Goal: Information Seeking & Learning: Compare options

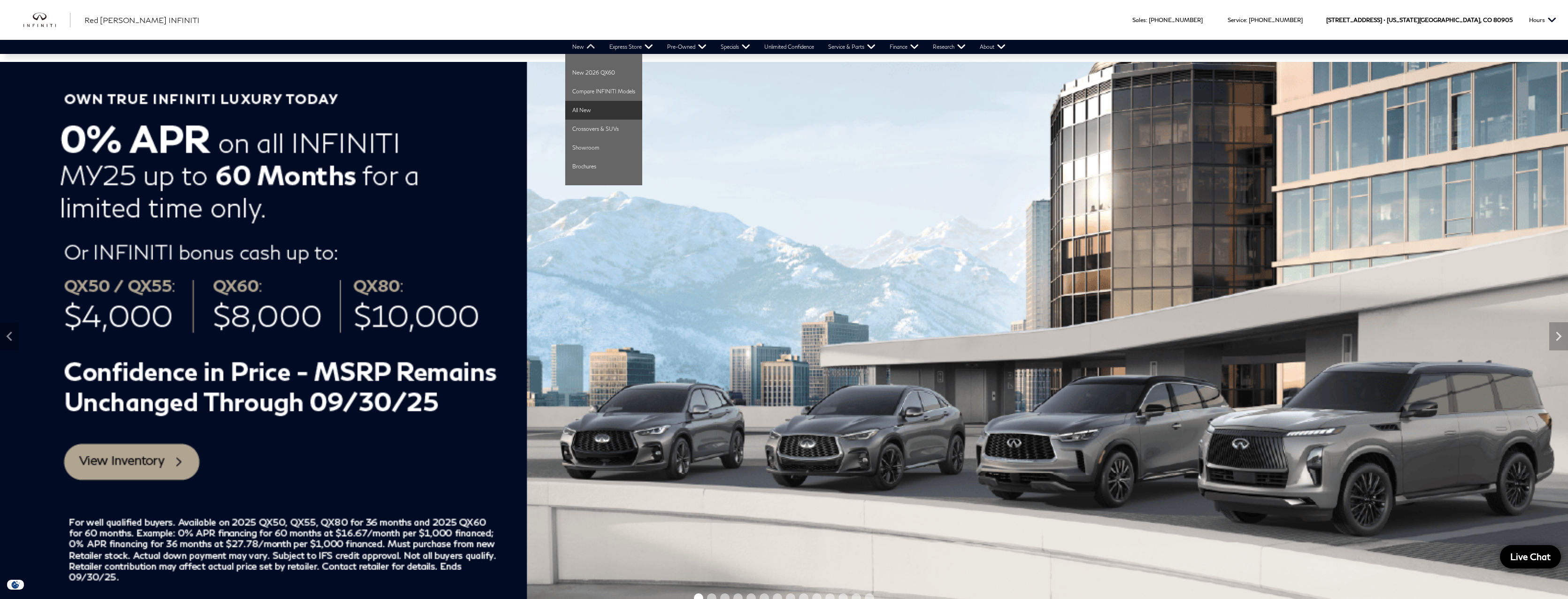
click at [599, 104] on link "All New" at bounding box center [604, 110] width 77 height 19
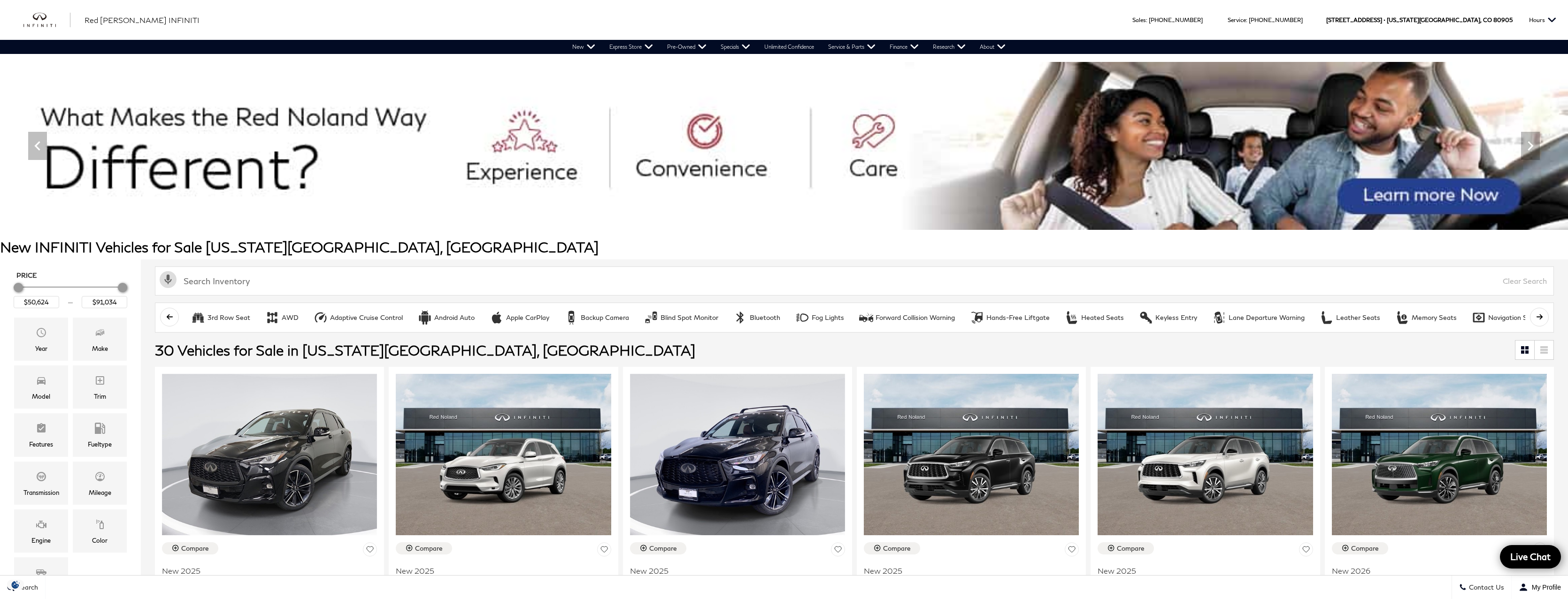
scroll to position [182, 0]
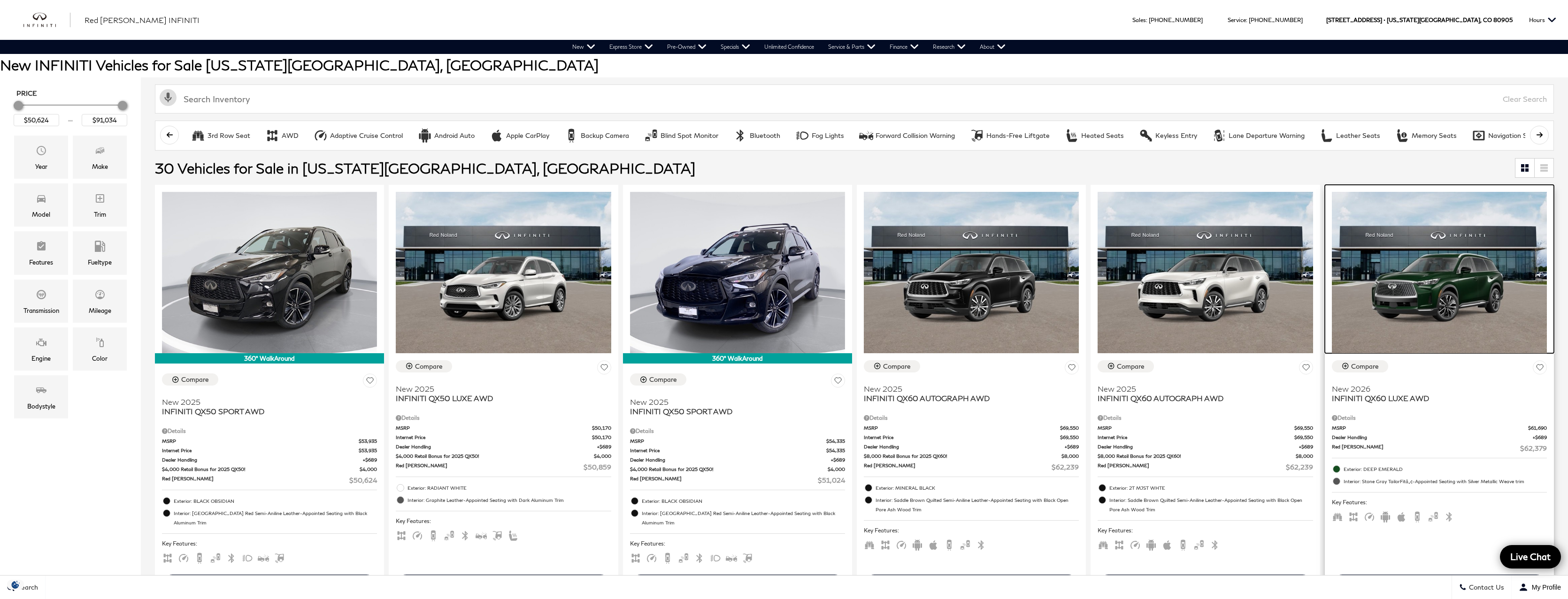
click at [1466, 301] on img at bounding box center [1439, 272] width 215 height 161
click at [1409, 399] on span "INFINITI QX60 LUXE AWD" at bounding box center [1436, 397] width 208 height 9
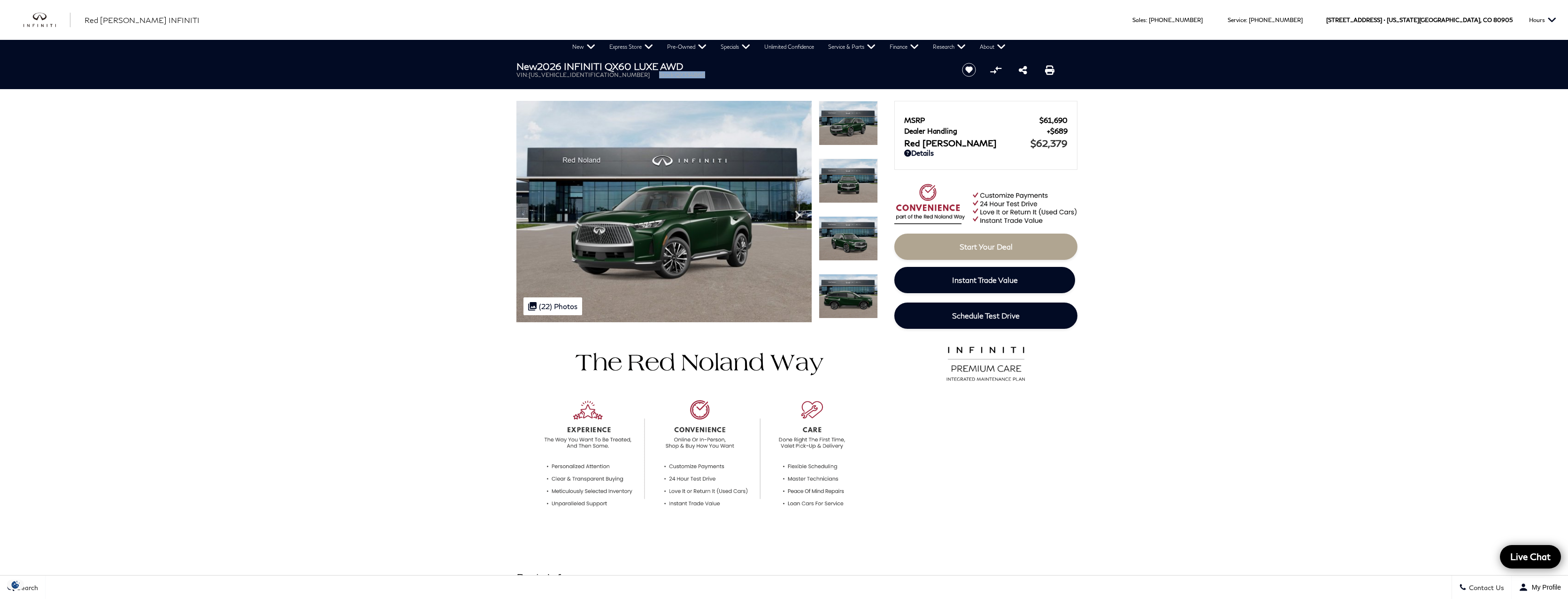
drag, startPoint x: 601, startPoint y: 75, endPoint x: 651, endPoint y: 74, distance: 50.0
click at [651, 74] on ul "VIN: 5N1AL1FS8TC334866 Stock: QX334866" at bounding box center [732, 75] width 430 height 7
copy li "Stock: QX334866"
click at [683, 59] on link "View All Pre-Owned Inventory" at bounding box center [704, 63] width 87 height 19
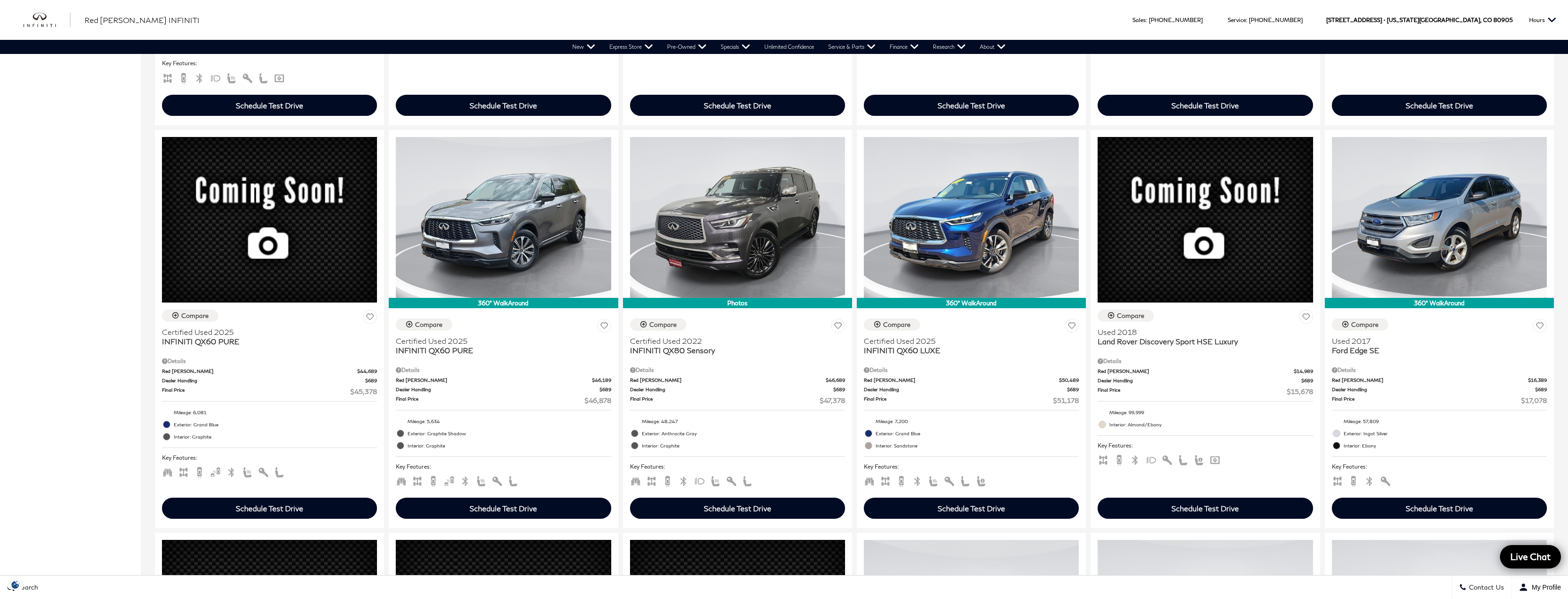
scroll to position [946, 0]
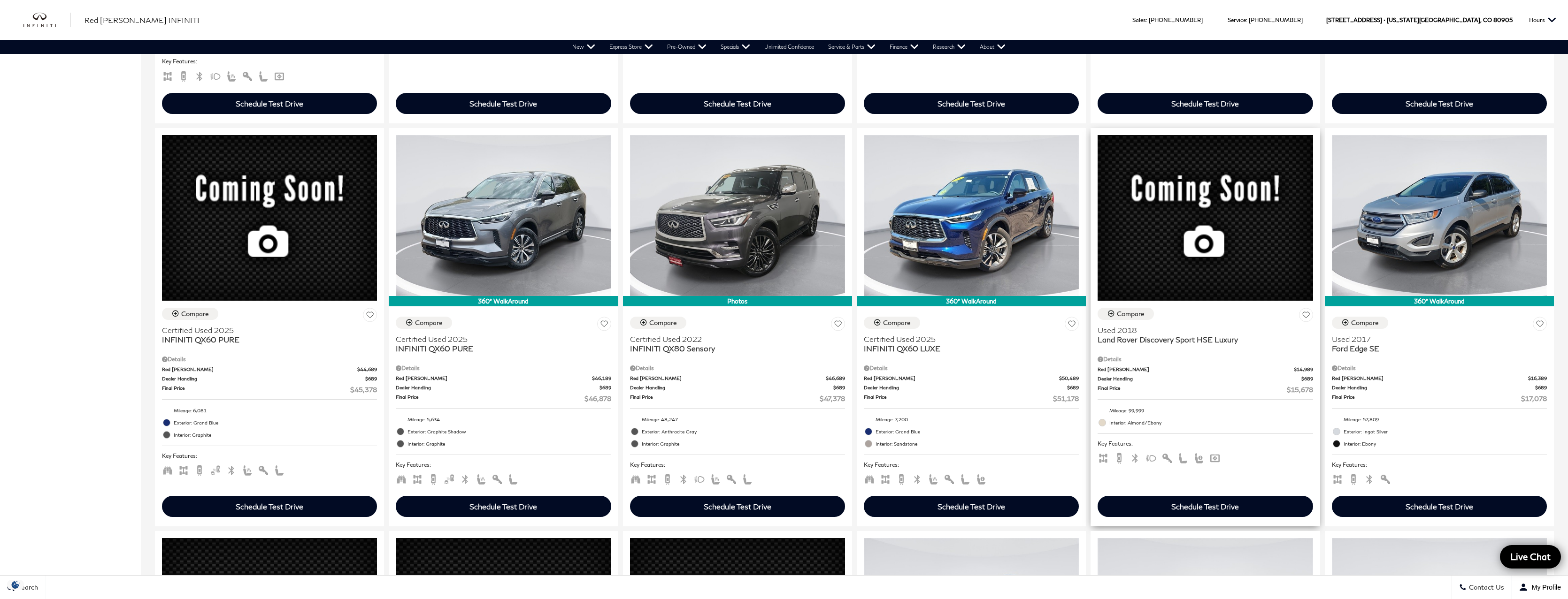
click at [1131, 344] on span "Land Rover Discovery Sport HSE Luxury" at bounding box center [1201, 339] width 208 height 9
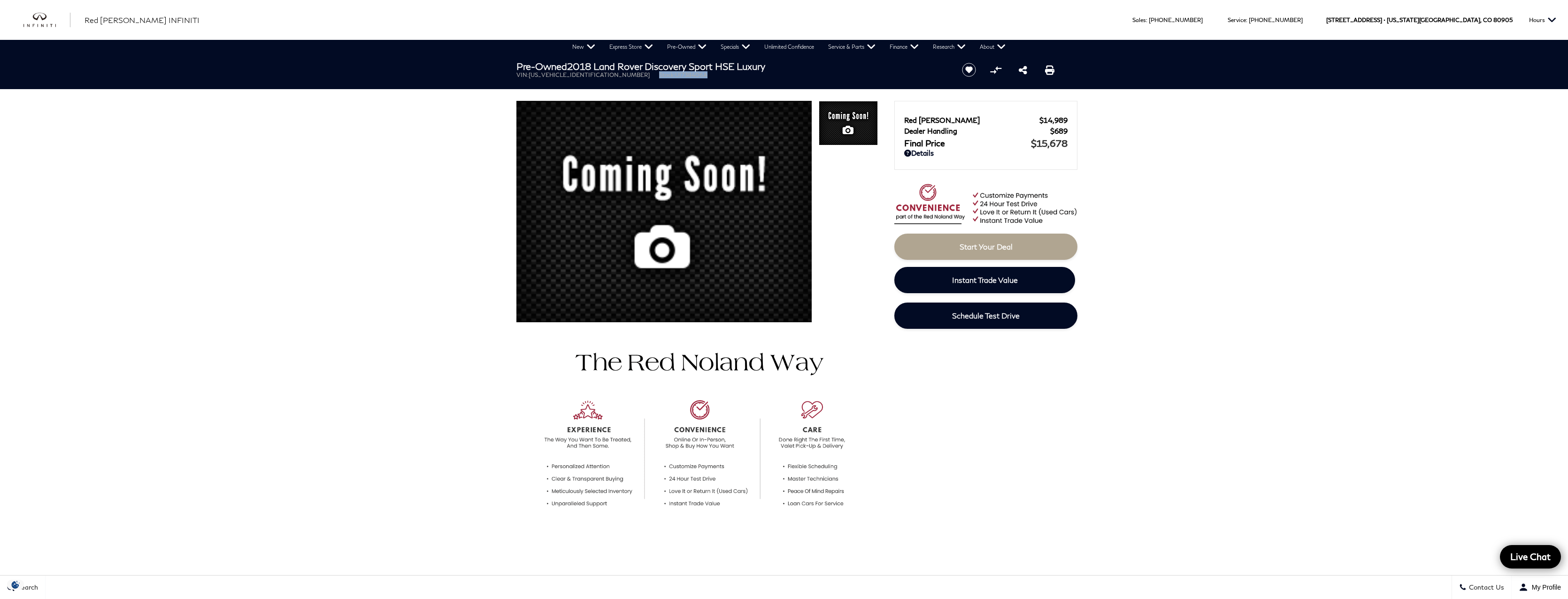
drag, startPoint x: 601, startPoint y: 75, endPoint x: 660, endPoint y: 77, distance: 59.0
click at [660, 77] on ul "VIN: [US_VEHICLE_IDENTIFICATION_NUMBER] Stock: UI738406A" at bounding box center [732, 75] width 430 height 7
copy li "Stock: UI738406A"
